Goal: Complete application form

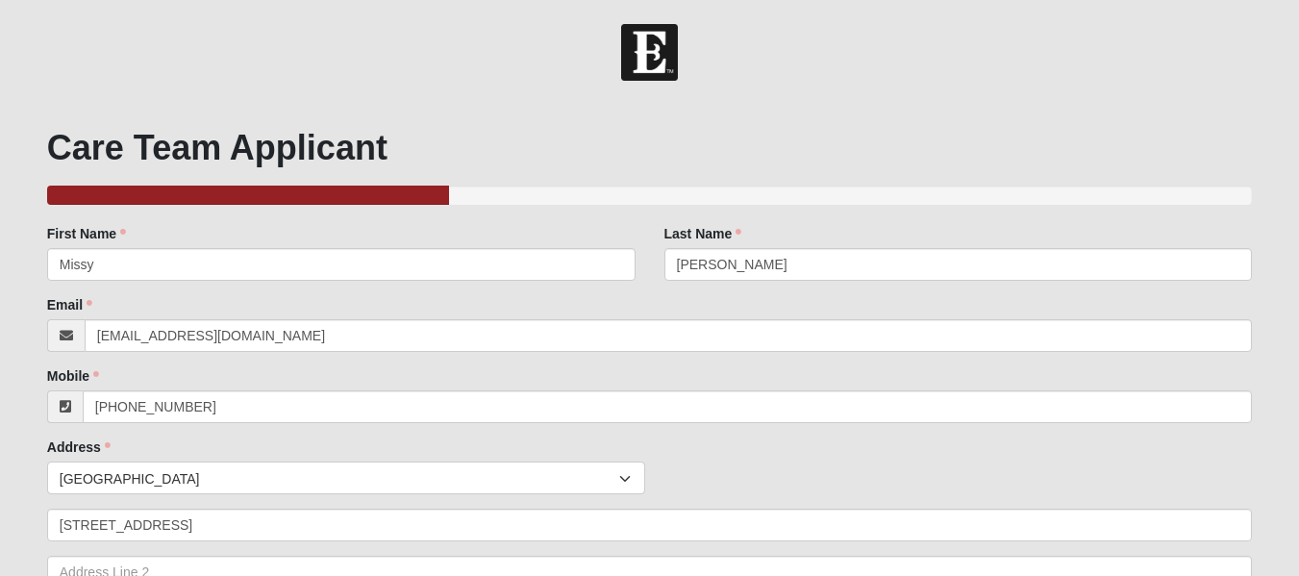
select select "True"
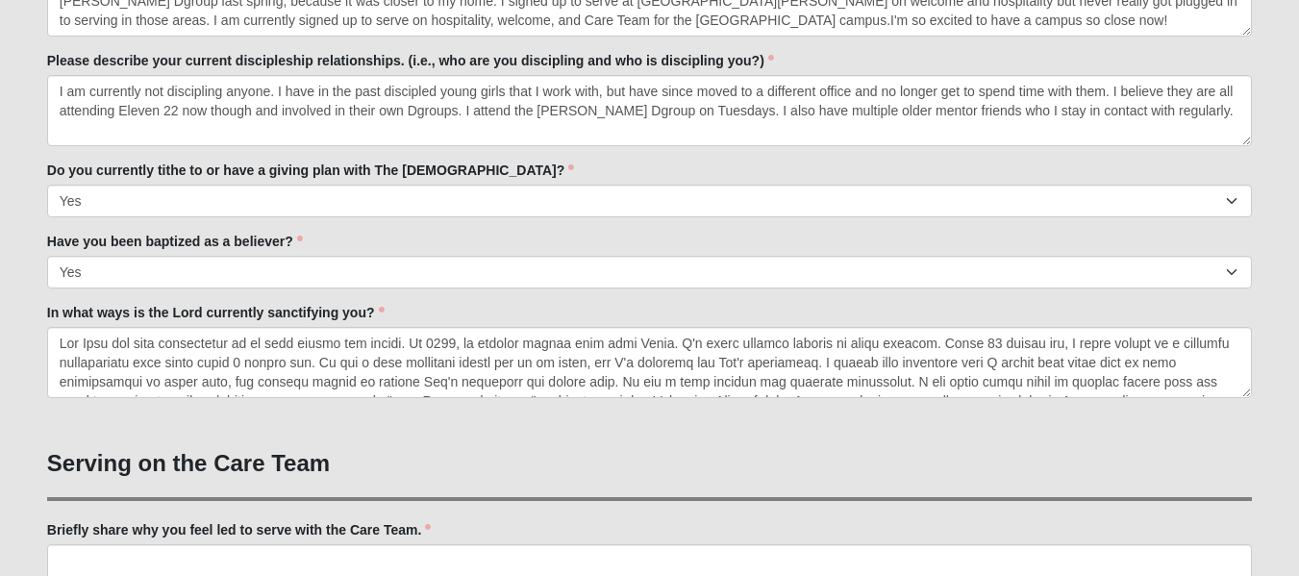
click at [148, 382] on textarea "In what ways is the Lord currently sanctifying you?" at bounding box center [649, 362] width 1205 height 71
click at [76, 350] on textarea "In what ways is the Lord currently sanctifying you?" at bounding box center [649, 362] width 1205 height 71
click at [112, 349] on textarea "In what ways is the Lord currently sanctifying you?" at bounding box center [649, 362] width 1205 height 71
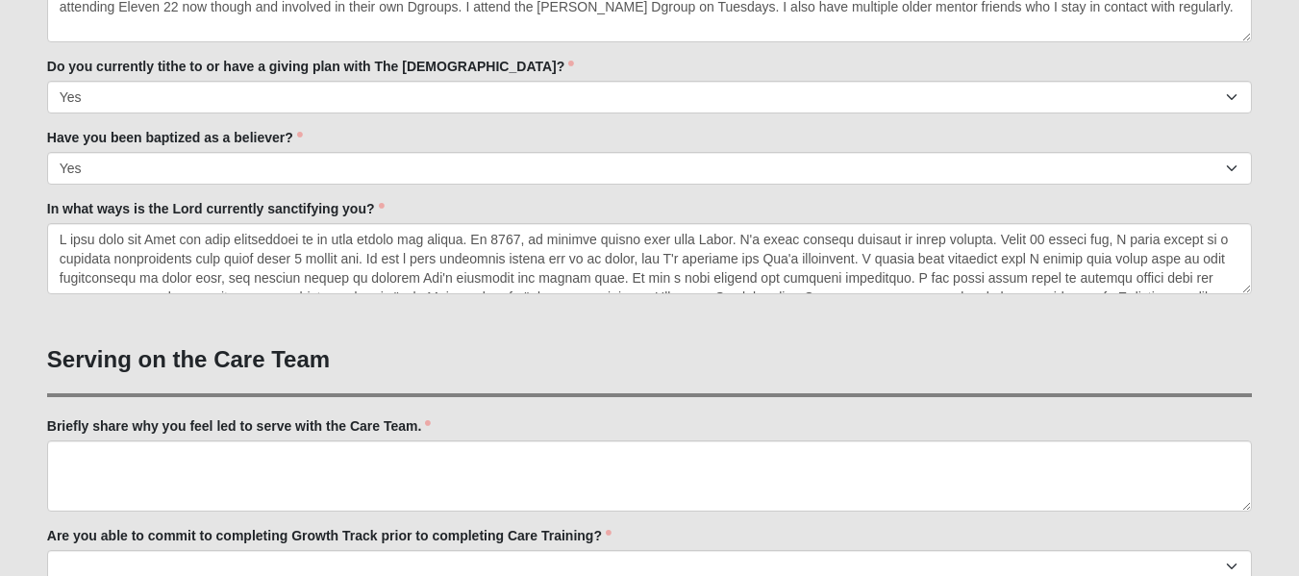
scroll to position [1199, 0]
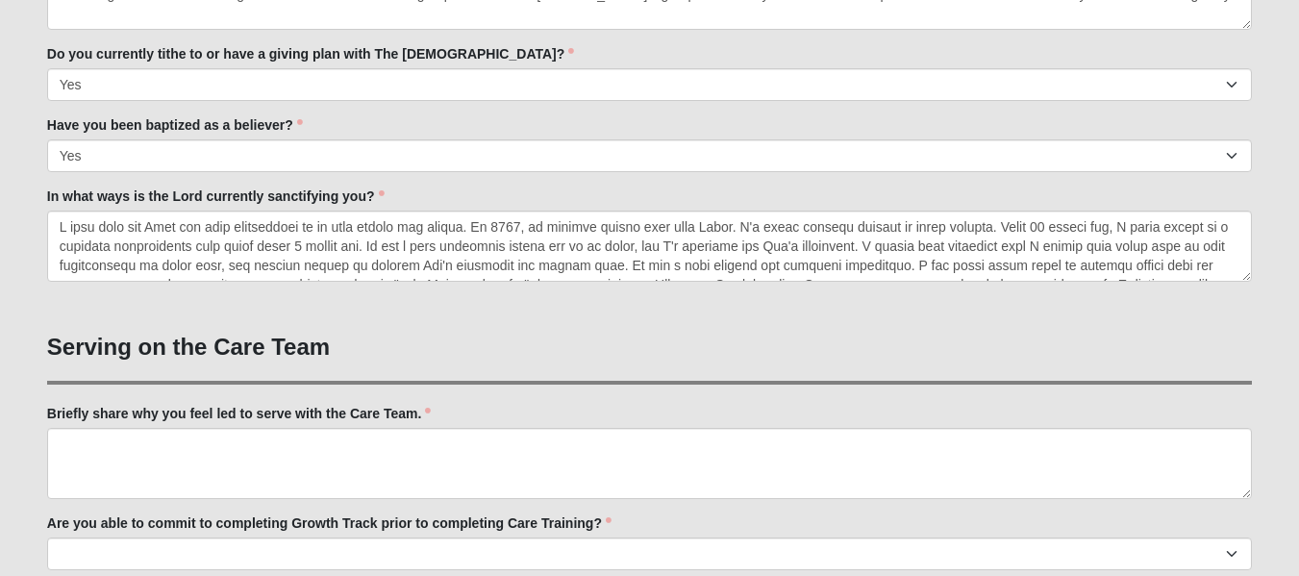
click at [1001, 235] on textarea "In what ways is the Lord currently sanctifying you?" at bounding box center [649, 246] width 1205 height 71
click at [478, 237] on textarea "In what ways is the Lord currently sanctifying you?" at bounding box center [649, 246] width 1205 height 71
click at [464, 228] on textarea "In what ways is the Lord currently sanctifying you?" at bounding box center [649, 246] width 1205 height 71
click at [495, 220] on textarea "In what ways is the Lord currently sanctifying you?" at bounding box center [649, 246] width 1205 height 71
click at [460, 235] on textarea "In what ways is the Lord currently sanctifying you?" at bounding box center [649, 246] width 1205 height 71
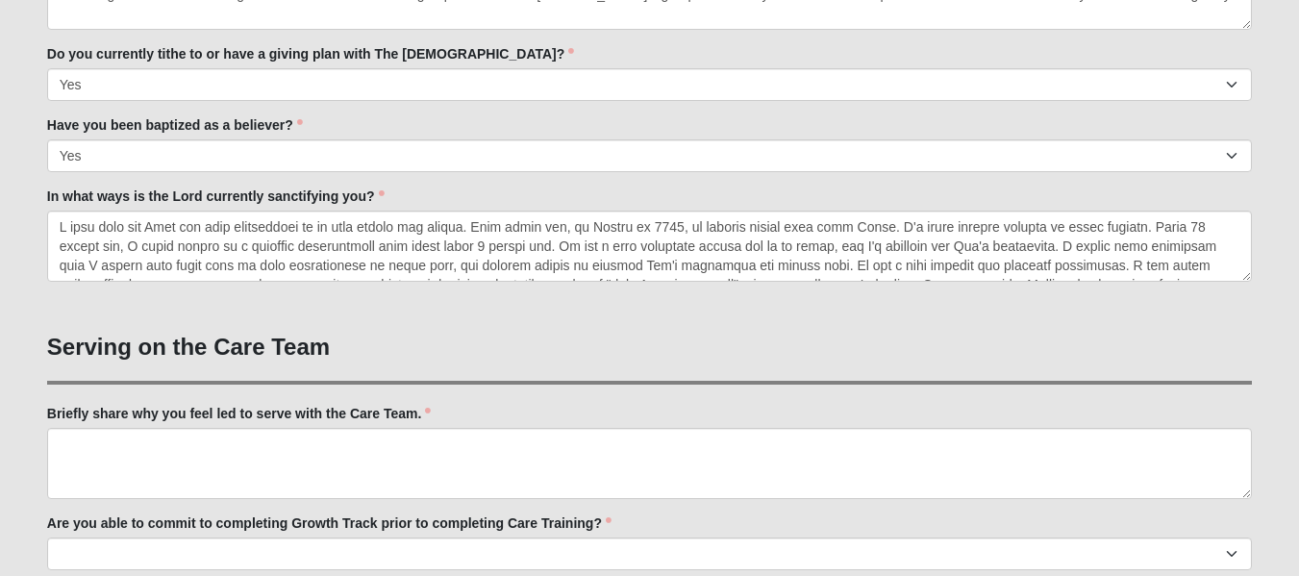
click at [473, 227] on textarea "In what ways is the Lord currently sanctifying you?" at bounding box center [649, 246] width 1205 height 71
click at [849, 229] on textarea "In what ways is the Lord currently sanctifying you?" at bounding box center [649, 246] width 1205 height 71
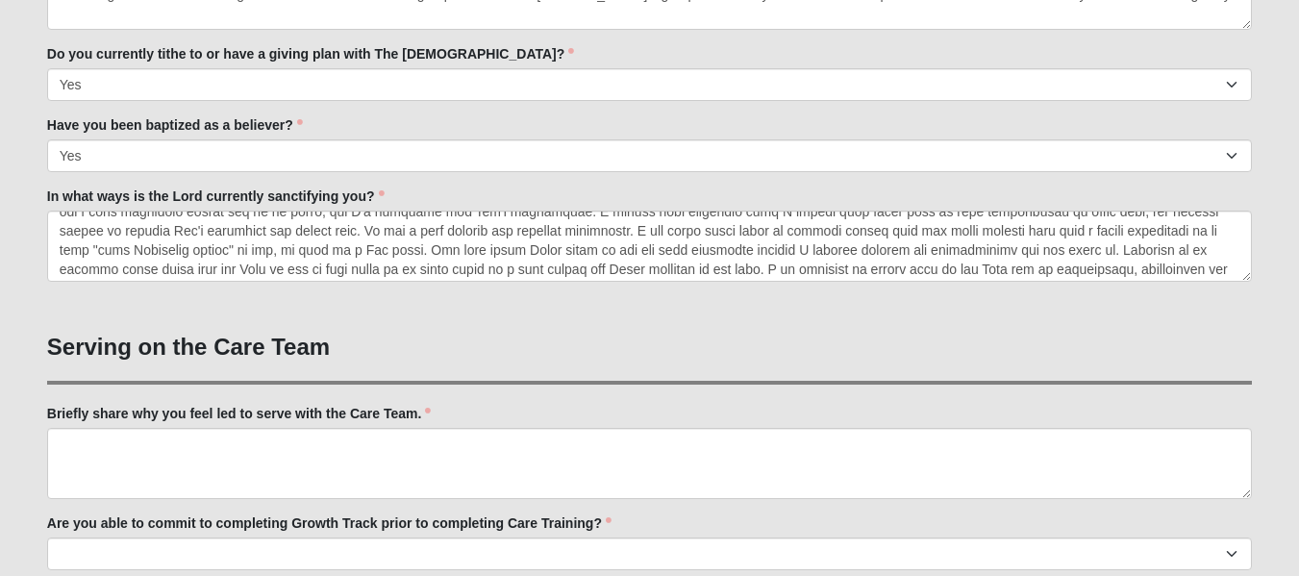
scroll to position [61, 0]
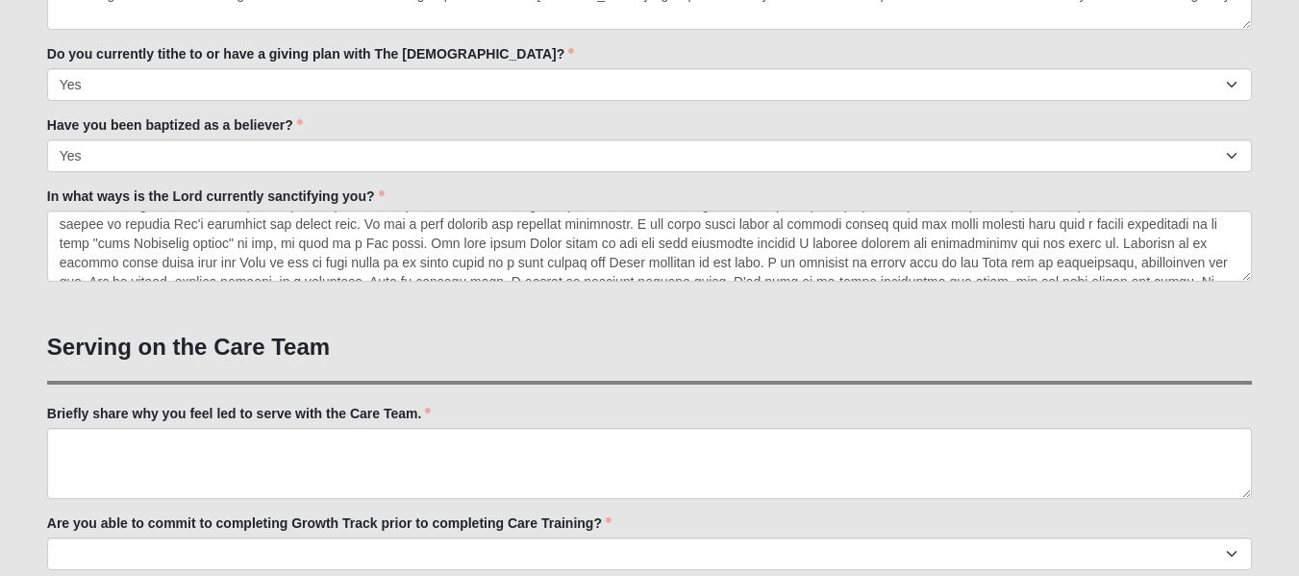
click at [414, 224] on textarea "In what ways is the Lord currently sanctifying you?" at bounding box center [649, 246] width 1205 height 71
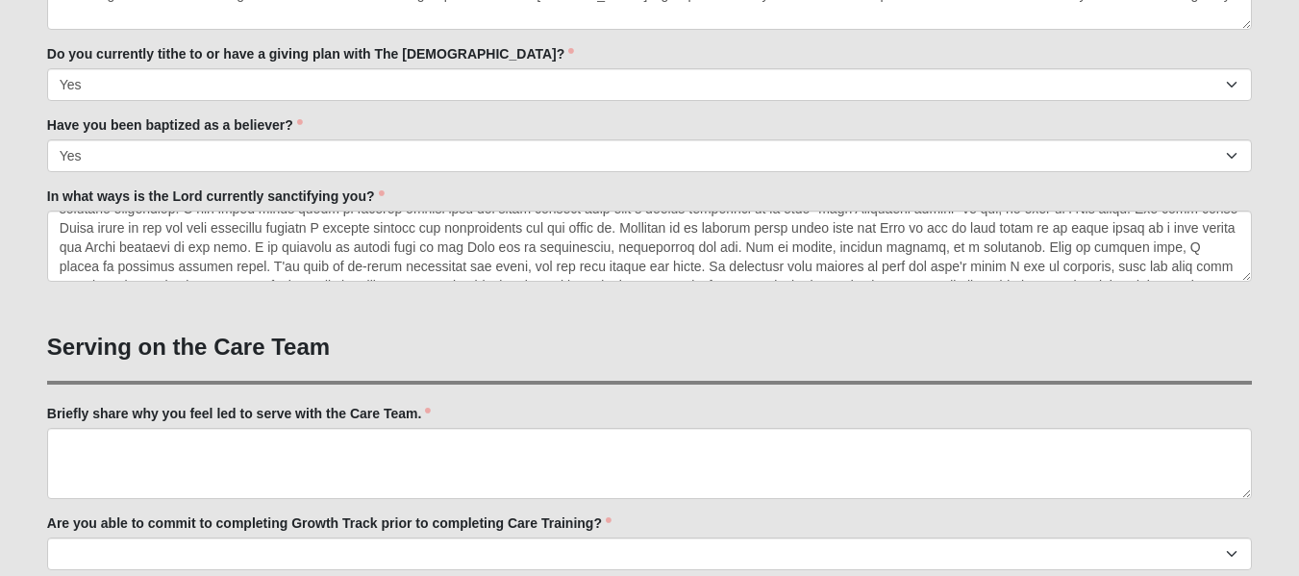
scroll to position [96, 0]
click at [770, 231] on textarea "In what ways is the Lord currently sanctifying you?" at bounding box center [649, 246] width 1205 height 71
click at [400, 245] on textarea "In what ways is the Lord currently sanctifying you?" at bounding box center [649, 246] width 1205 height 71
click at [773, 255] on textarea "In what ways is the Lord currently sanctifying you?" at bounding box center [649, 246] width 1205 height 71
click at [613, 251] on textarea "In what ways is the Lord currently sanctifying you?" at bounding box center [649, 246] width 1205 height 71
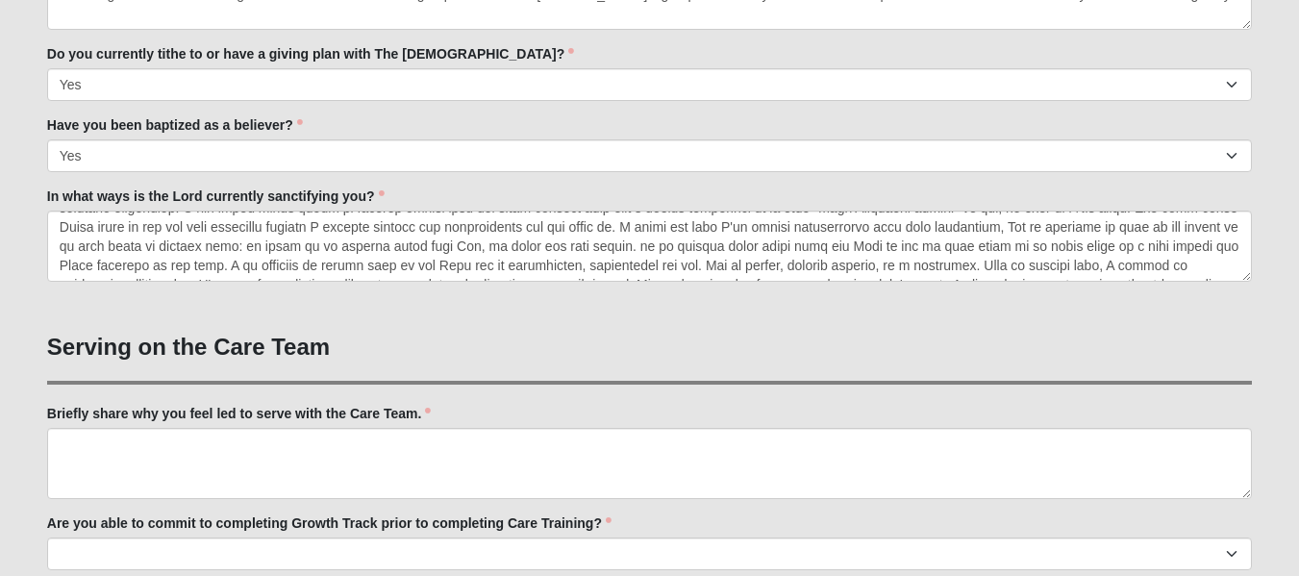
click at [778, 249] on textarea "In what ways is the Lord currently sanctifying you?" at bounding box center [649, 246] width 1205 height 71
click at [779, 248] on textarea "In what ways is the Lord currently sanctifying you?" at bounding box center [649, 246] width 1205 height 71
click at [1035, 250] on textarea "In what ways is the Lord currently sanctifying you?" at bounding box center [649, 246] width 1205 height 71
click at [1056, 251] on textarea "In what ways is the Lord currently sanctifying you?" at bounding box center [649, 246] width 1205 height 71
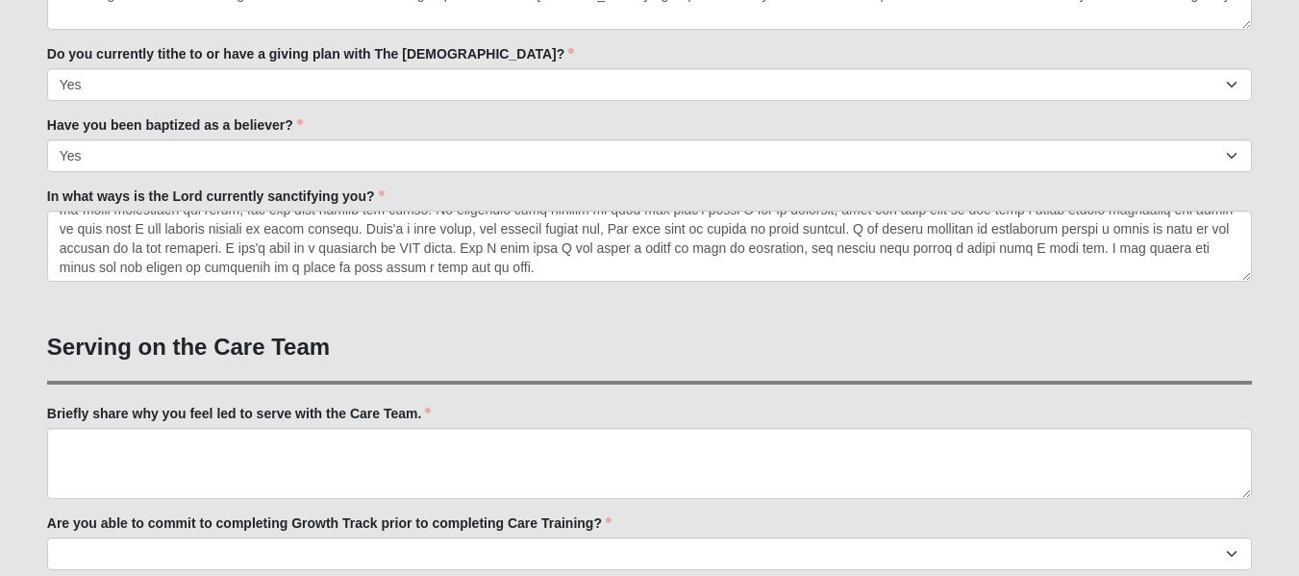
scroll to position [173, 0]
click at [166, 265] on textarea "In what ways is the Lord currently sanctifying you?" at bounding box center [649, 246] width 1205 height 71
click at [689, 243] on textarea "In what ways is the Lord currently sanctifying you?" at bounding box center [649, 246] width 1205 height 71
click at [313, 250] on textarea "In what ways is the Lord currently sanctifying you?" at bounding box center [649, 246] width 1205 height 71
click at [756, 248] on textarea "In what ways is the Lord currently sanctifying you?" at bounding box center [649, 246] width 1205 height 71
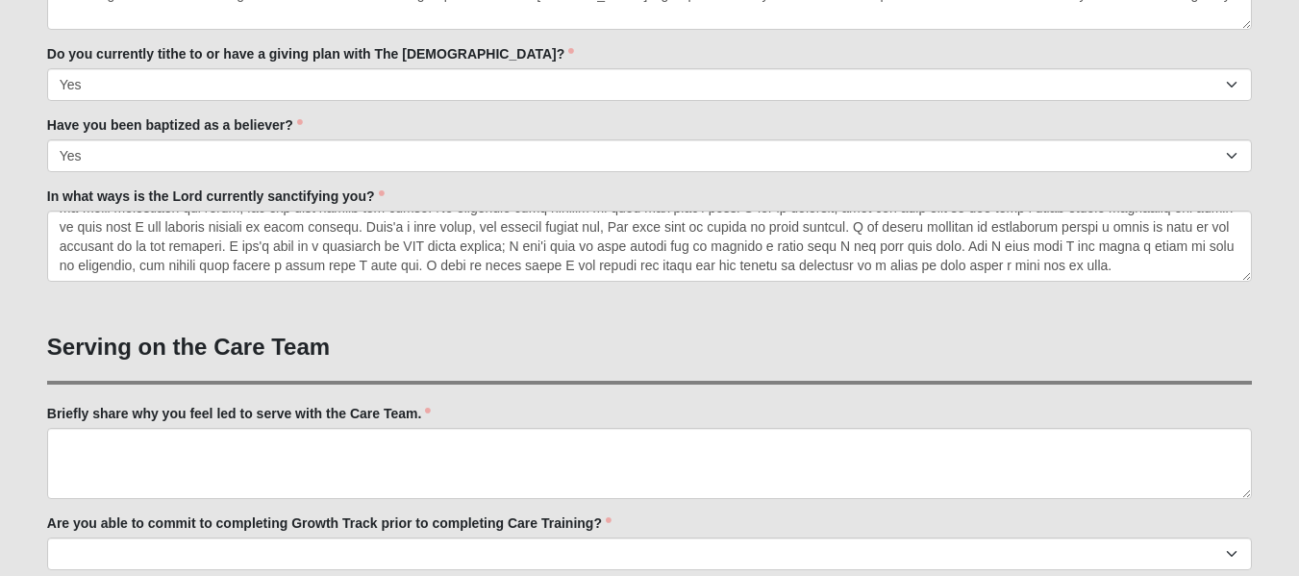
scroll to position [192, 0]
click at [86, 257] on textarea "In what ways is the Lord currently sanctifying you?" at bounding box center [649, 246] width 1205 height 71
click at [83, 246] on textarea "In what ways is the Lord currently sanctifying you?" at bounding box center [649, 246] width 1205 height 71
click at [351, 251] on textarea "In what ways is the Lord currently sanctifying you?" at bounding box center [649, 246] width 1205 height 71
click at [762, 244] on textarea "In what ways is the Lord currently sanctifying you?" at bounding box center [649, 246] width 1205 height 71
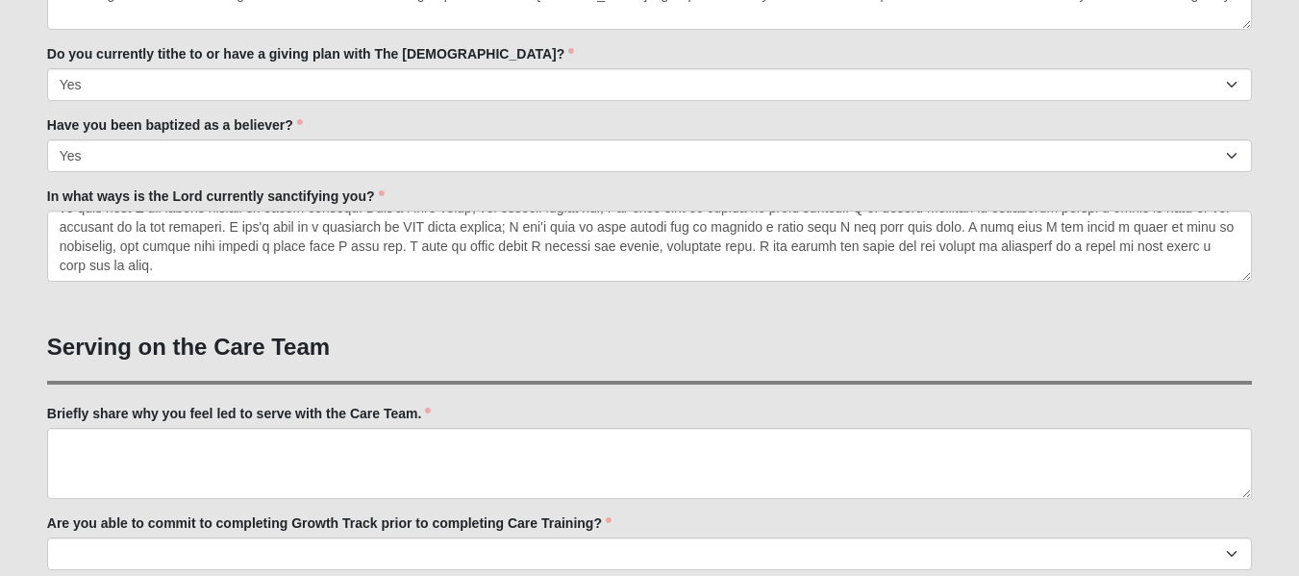
click at [437, 267] on textarea "In what ways is the Lord currently sanctifying you?" at bounding box center [649, 246] width 1205 height 71
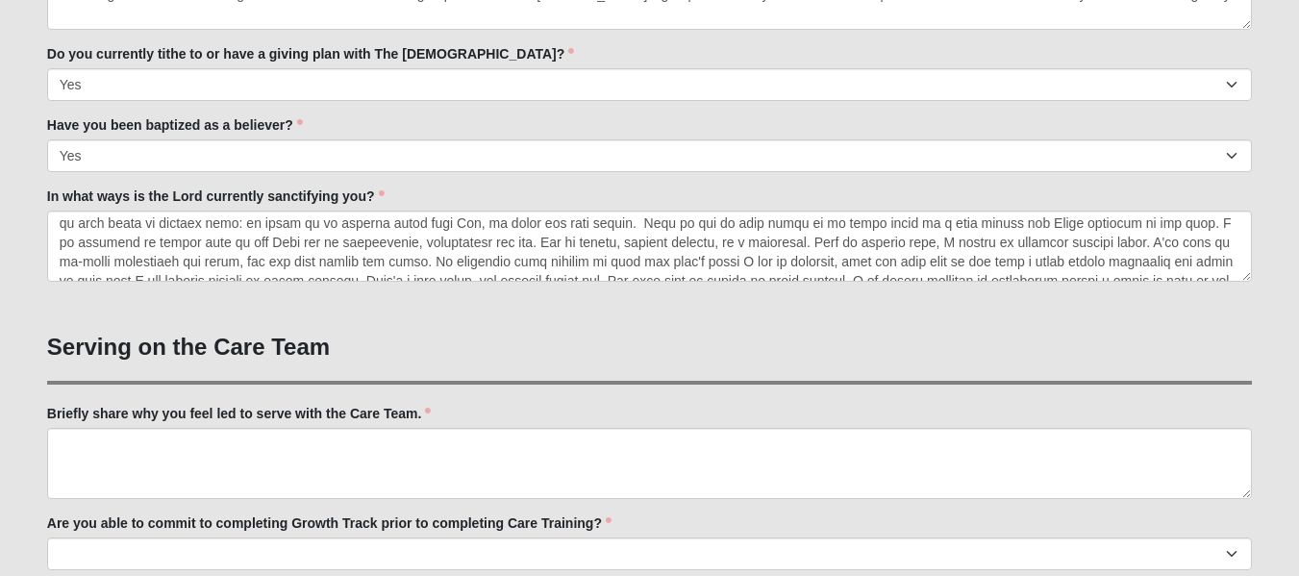
scroll to position [120, 0]
click at [775, 223] on textarea "In what ways is the Lord currently sanctifying you?" at bounding box center [649, 246] width 1205 height 71
click at [178, 241] on textarea "In what ways is the Lord currently sanctifying you?" at bounding box center [649, 246] width 1205 height 71
click at [476, 248] on textarea "In what ways is the Lord currently sanctifying you?" at bounding box center [649, 246] width 1205 height 71
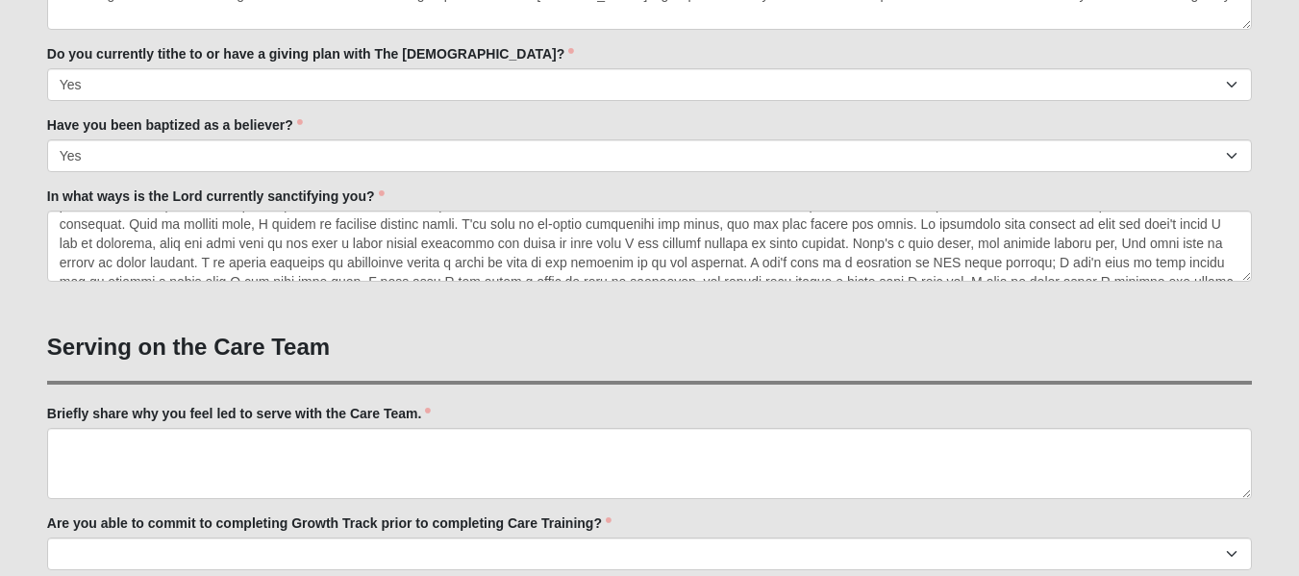
click at [585, 233] on textarea "In what ways is the Lord currently sanctifying you?" at bounding box center [649, 246] width 1205 height 71
click at [602, 230] on textarea "In what ways is the Lord currently sanctifying you?" at bounding box center [649, 246] width 1205 height 71
click at [258, 223] on textarea "In what ways is the Lord currently sanctifying you?" at bounding box center [649, 246] width 1205 height 71
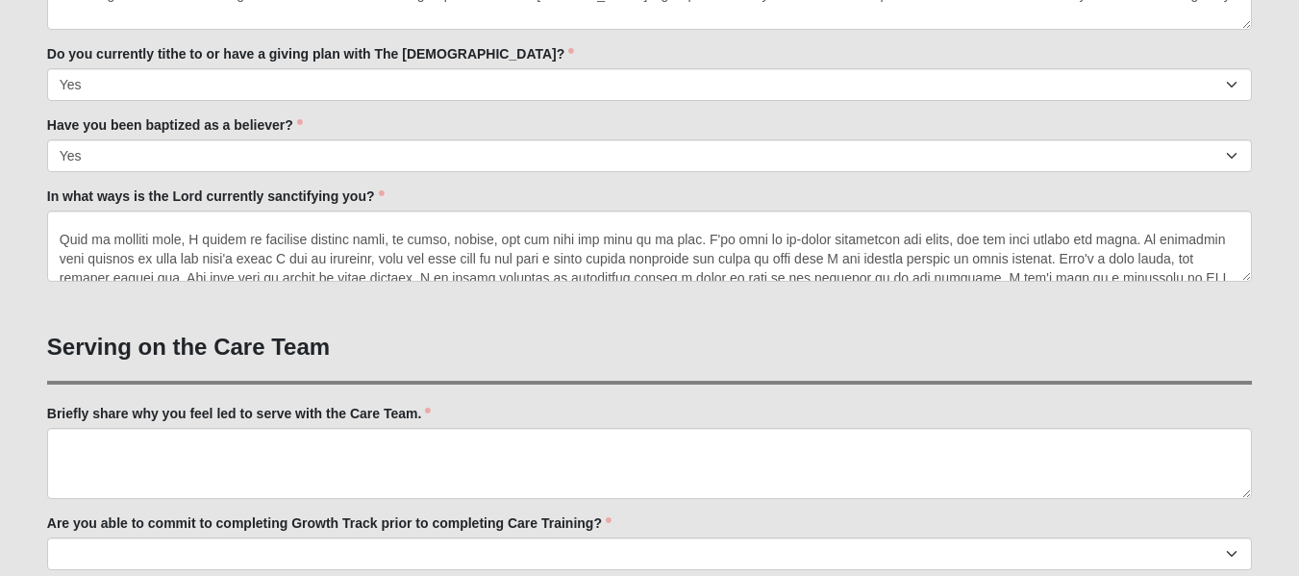
scroll to position [199, 0]
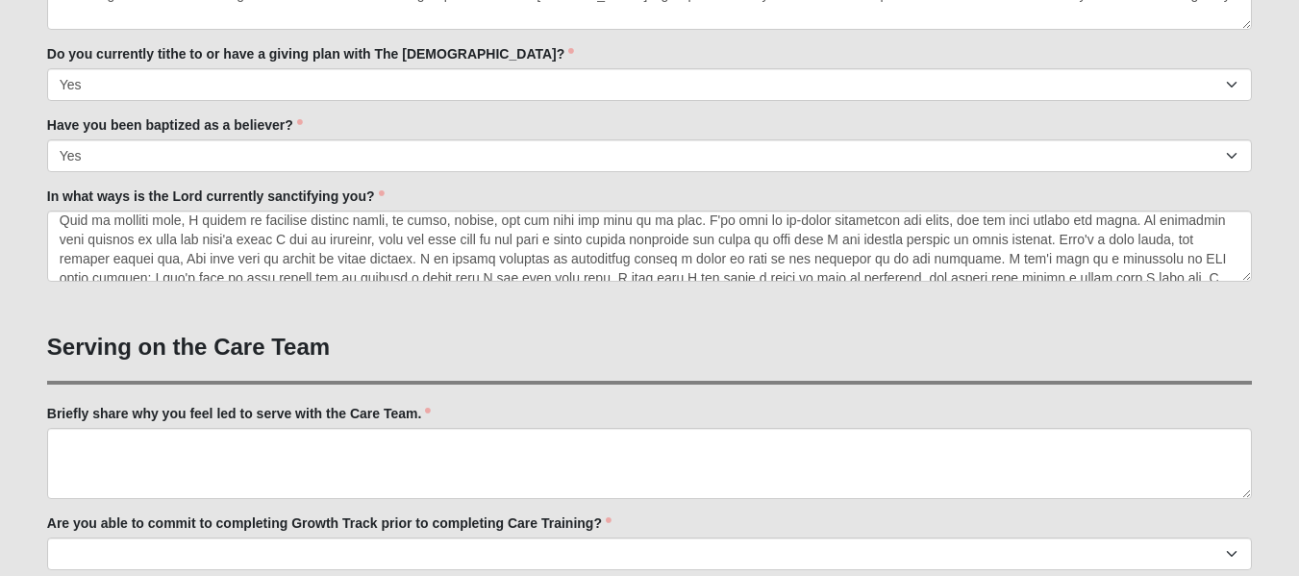
click at [513, 223] on textarea "In what ways is the Lord currently sanctifying you?" at bounding box center [649, 246] width 1205 height 71
click at [506, 223] on textarea "In what ways is the Lord currently sanctifying you?" at bounding box center [649, 246] width 1205 height 71
click at [457, 225] on textarea "In what ways is the Lord currently sanctifying you?" at bounding box center [649, 246] width 1205 height 71
click at [984, 225] on textarea "In what ways is the Lord currently sanctifying you?" at bounding box center [649, 246] width 1205 height 71
click at [836, 261] on textarea "In what ways is the Lord currently sanctifying you?" at bounding box center [649, 246] width 1205 height 71
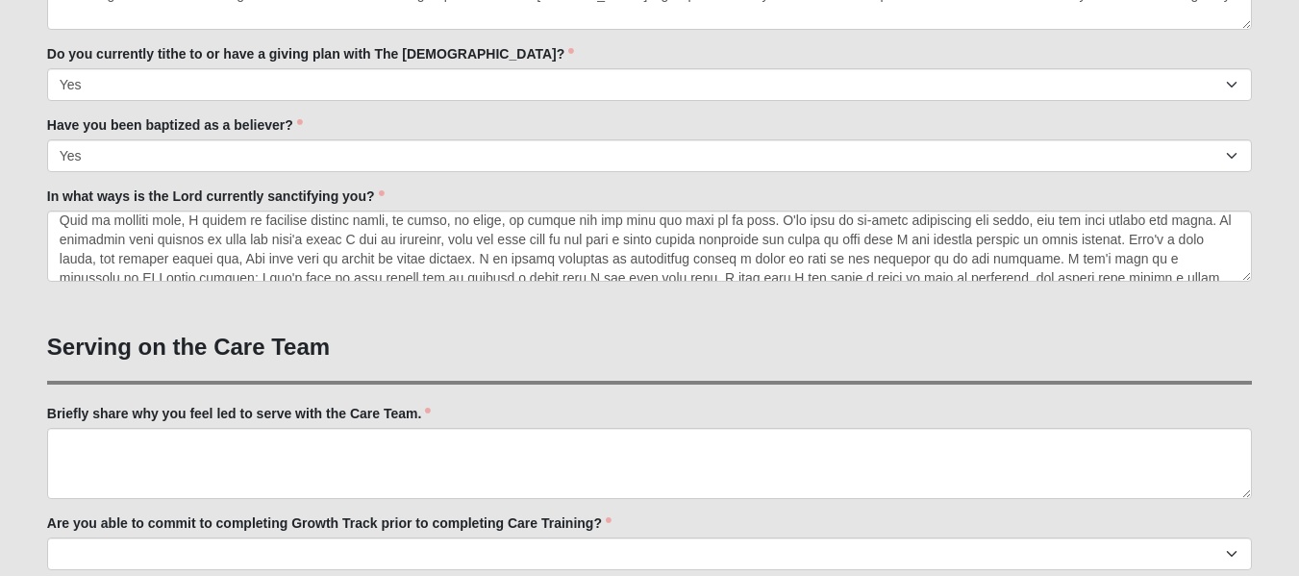
click at [955, 258] on textarea "In what ways is the Lord currently sanctifying you?" at bounding box center [649, 246] width 1205 height 71
click at [721, 340] on h3 "Serving on the Care Team" at bounding box center [649, 348] width 1205 height 28
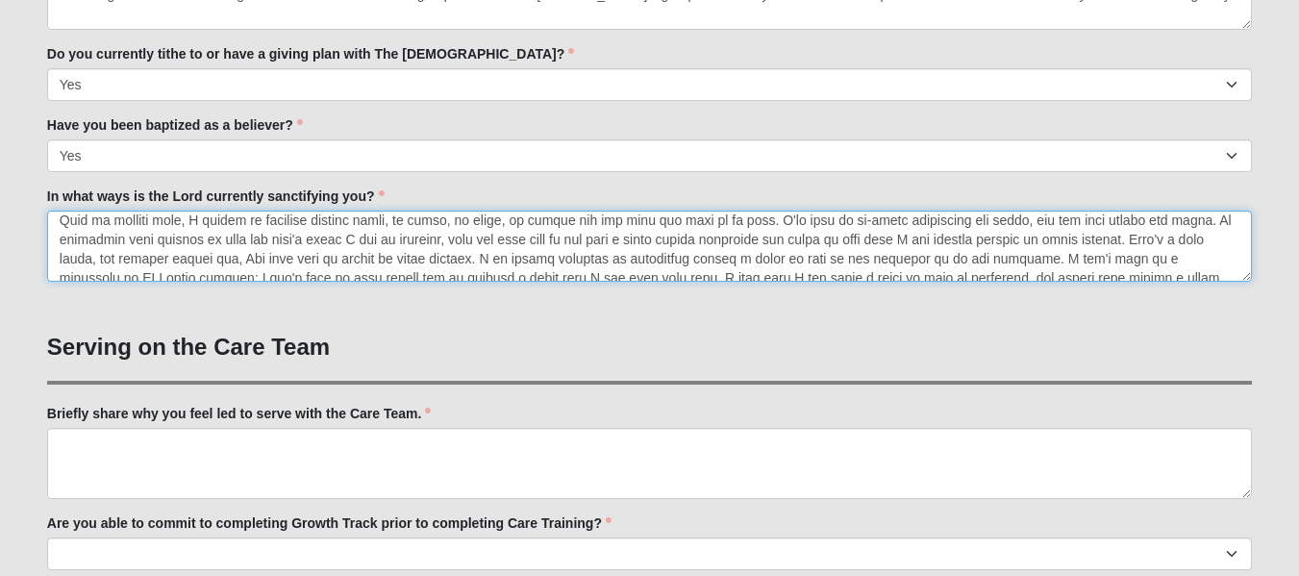
click at [985, 226] on textarea "In what ways is the Lord currently sanctifying you?" at bounding box center [649, 246] width 1205 height 71
click at [1155, 227] on textarea "In what ways is the Lord currently sanctifying you?" at bounding box center [649, 246] width 1205 height 71
click at [1061, 223] on textarea "In what ways is the Lord currently sanctifying you?" at bounding box center [649, 246] width 1205 height 71
click at [1033, 227] on textarea "In what ways is the Lord currently sanctifying you?" at bounding box center [649, 246] width 1205 height 71
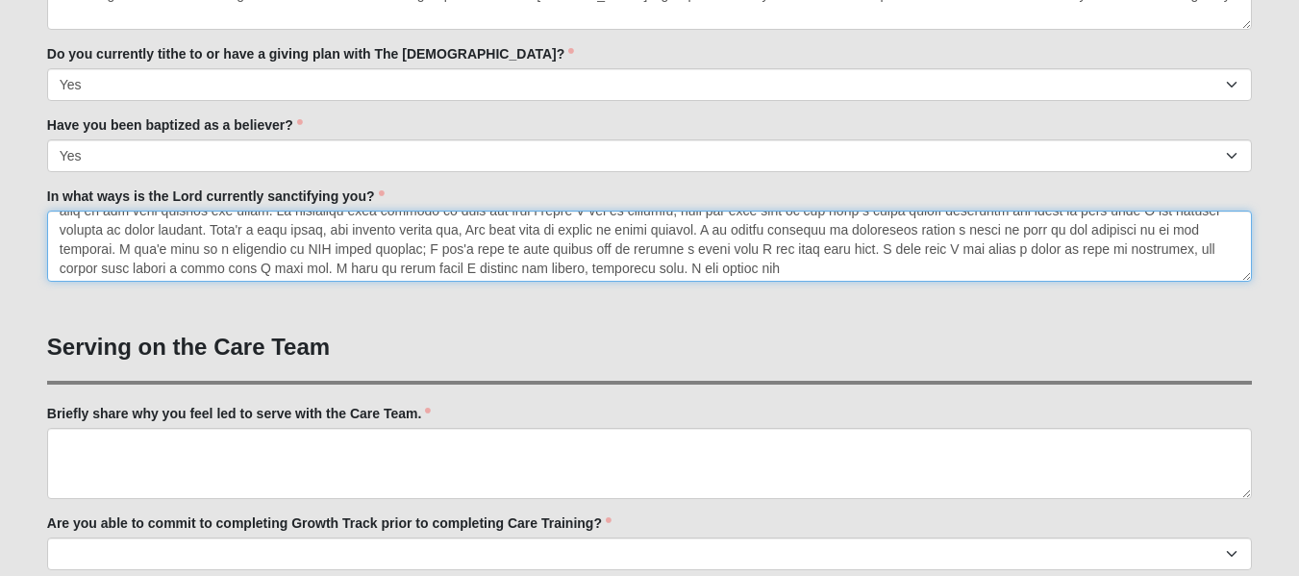
scroll to position [231, 0]
click at [726, 222] on textarea "In what ways is the Lord currently sanctifying you?" at bounding box center [649, 246] width 1205 height 71
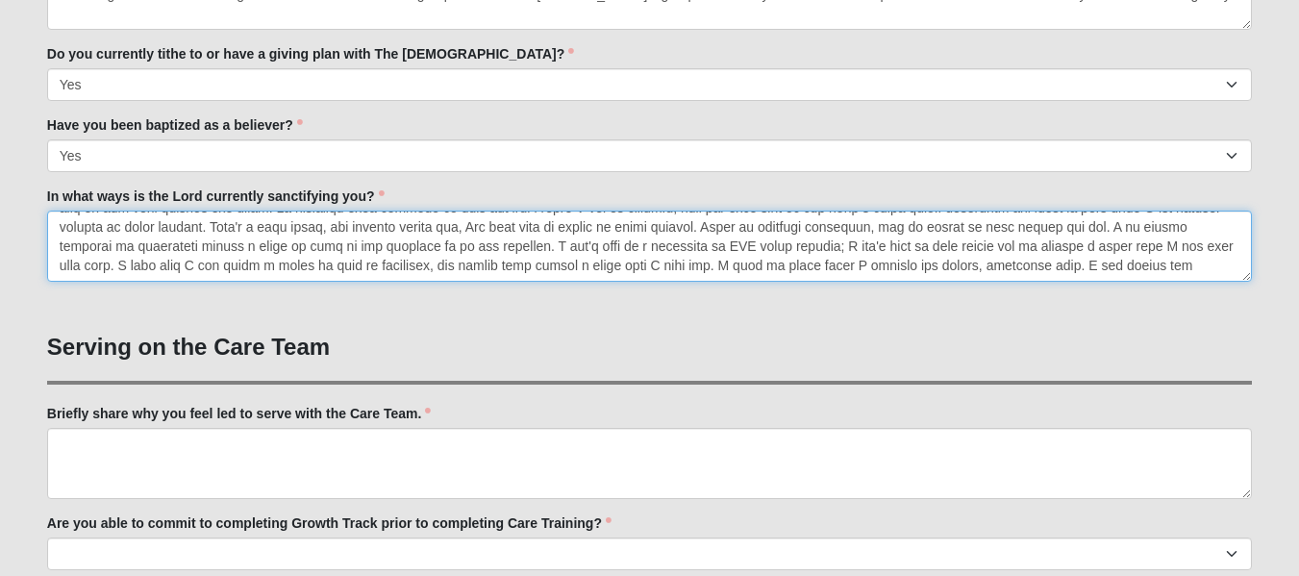
click at [227, 245] on textarea "In what ways is the Lord currently sanctifying you?" at bounding box center [649, 246] width 1205 height 71
click at [430, 265] on textarea "In what ways is the Lord currently sanctifying you?" at bounding box center [649, 246] width 1205 height 71
type textarea "I feel like the Lord has been santifying me in several areas. [DATE], in [DATE]…"
drag, startPoint x: 51, startPoint y: 216, endPoint x: 1313, endPoint y: 536, distance: 1301.7
click at [1299, 536] on html "Hello Missy My Account Log Out Fall 2025 Care Team Application Events Fall 2025…" at bounding box center [649, 284] width 1299 height 2967
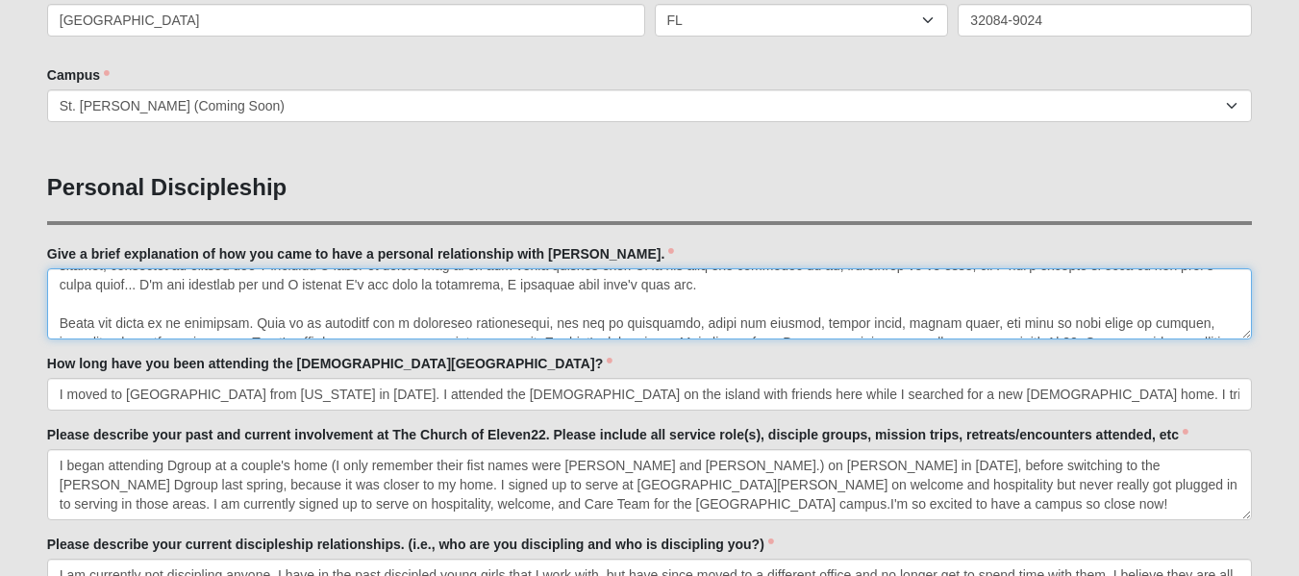
scroll to position [654, 0]
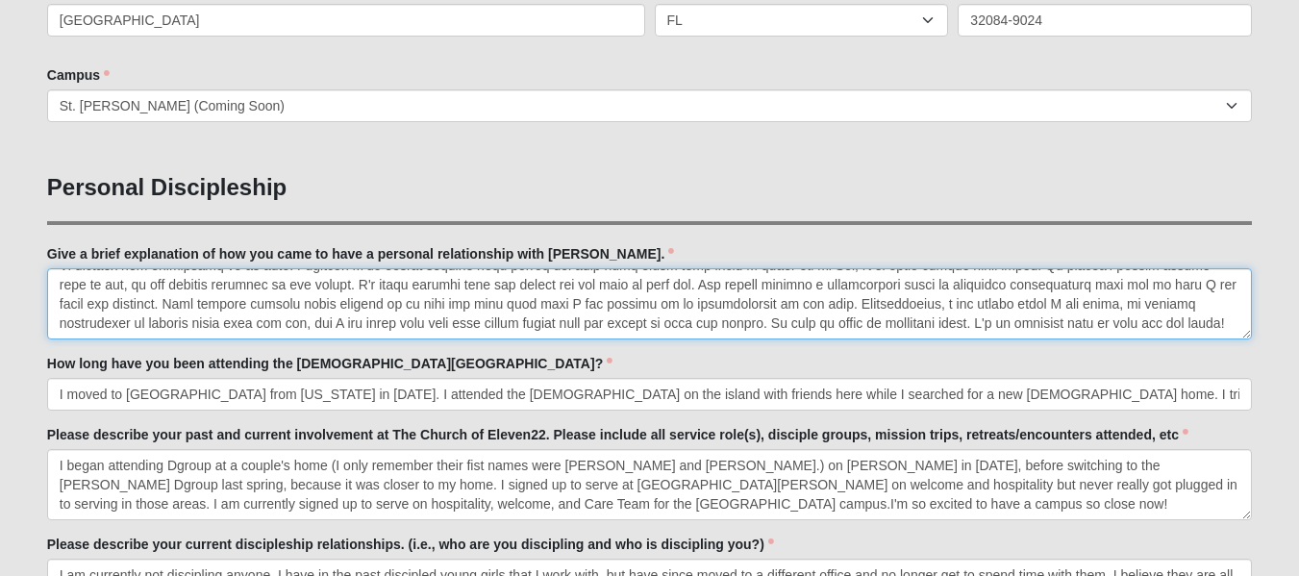
drag, startPoint x: 53, startPoint y: 279, endPoint x: 848, endPoint y: 433, distance: 810.2
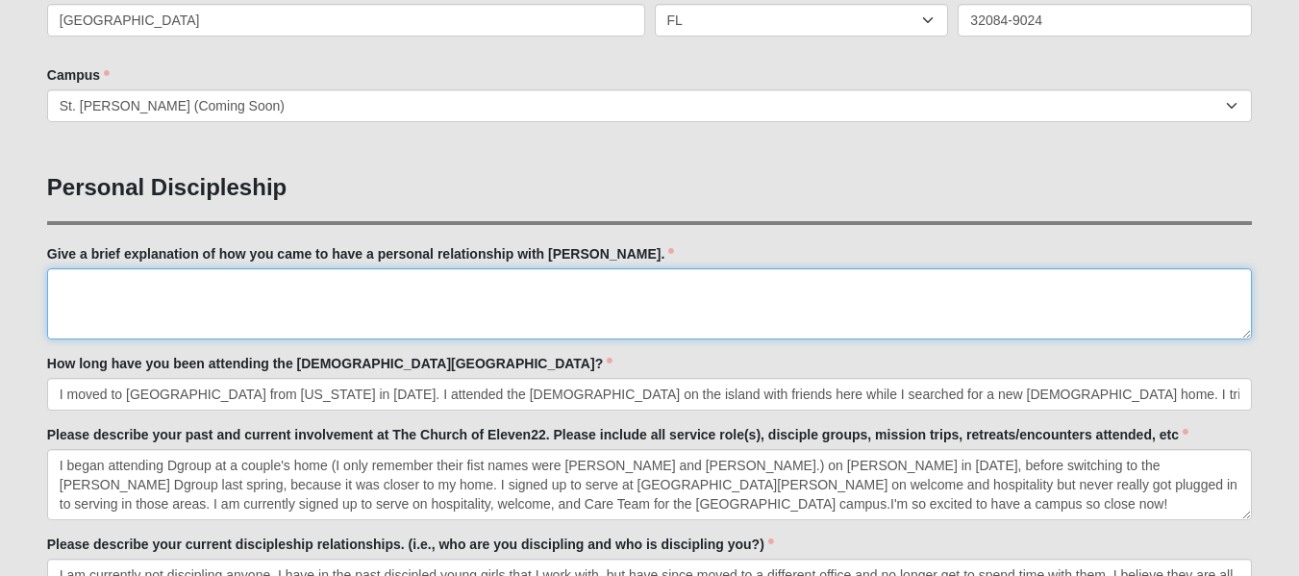
scroll to position [0, 0]
